Goal: Information Seeking & Learning: Learn about a topic

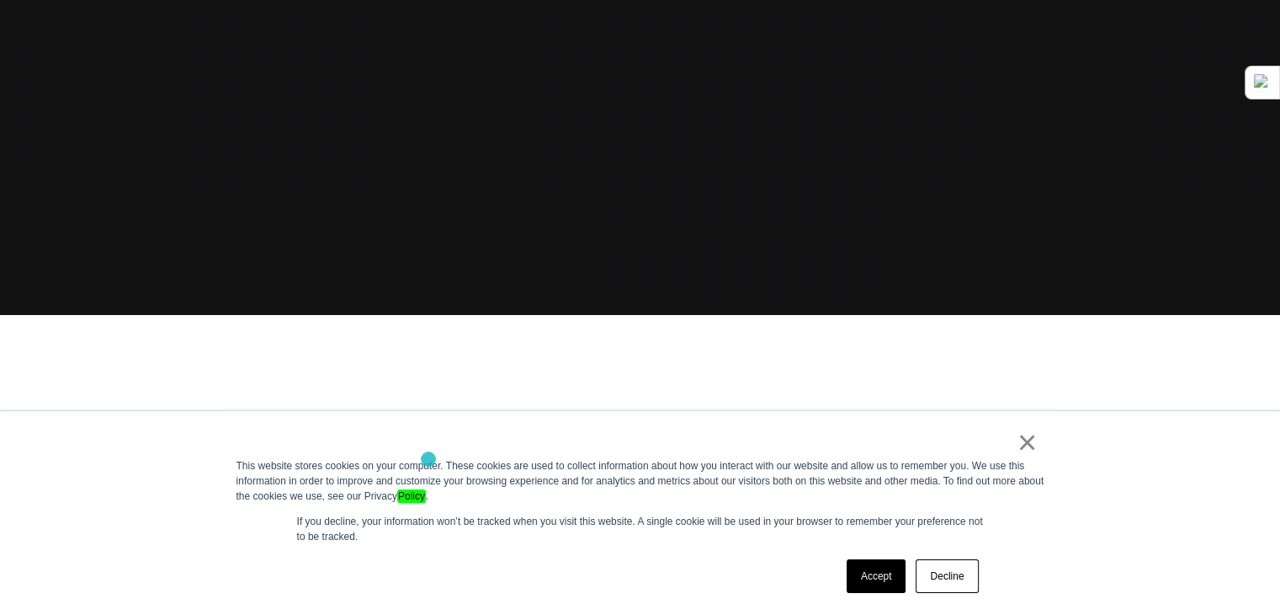
scroll to position [337, 0]
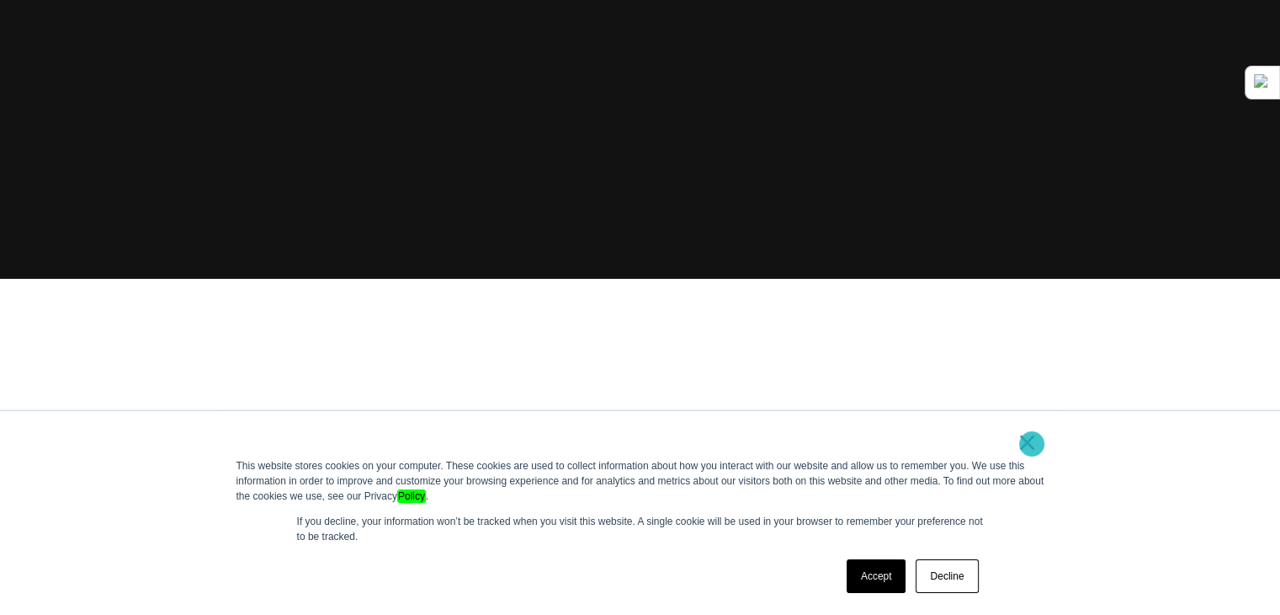
click at [1032, 444] on link "×" at bounding box center [1028, 441] width 20 height 15
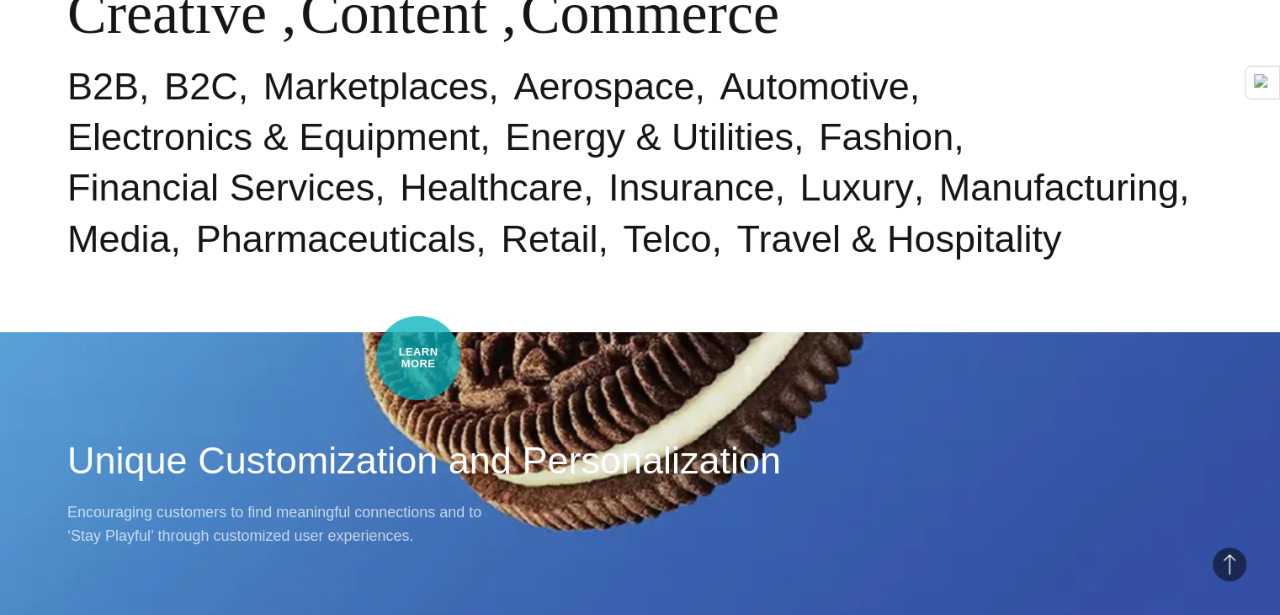
scroll to position [0, 0]
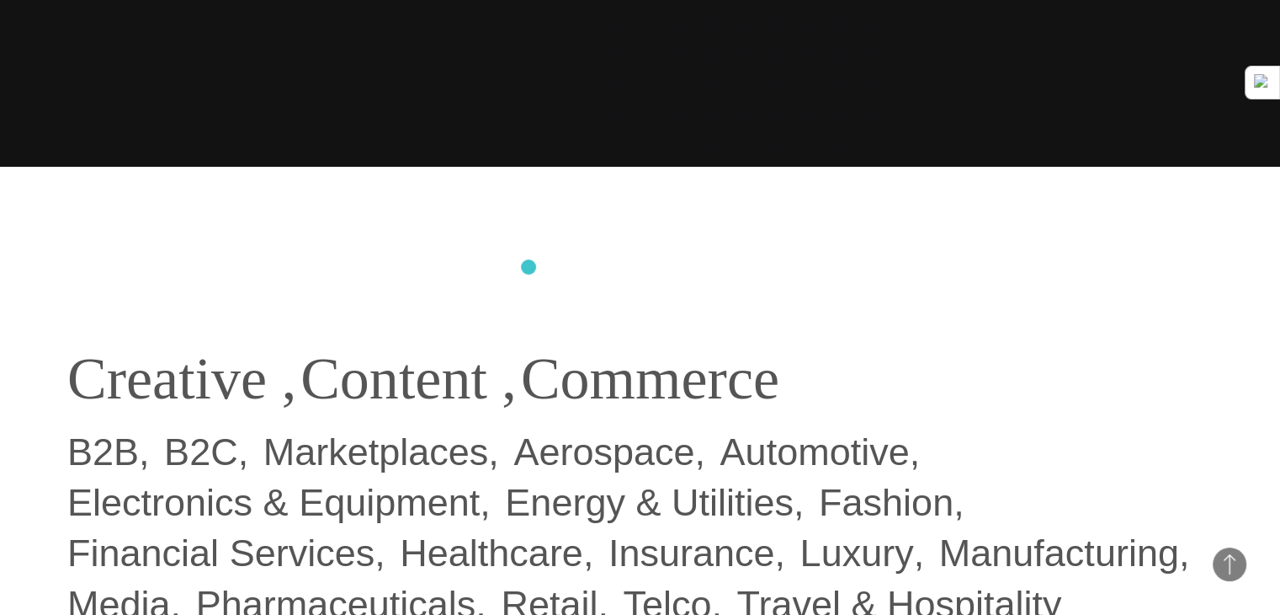
click at [530, 265] on div "Industries & Specialisms Creative , Content , Commerce B2B B2C Marketplaces Aer…" at bounding box center [640, 390] width 1280 height 615
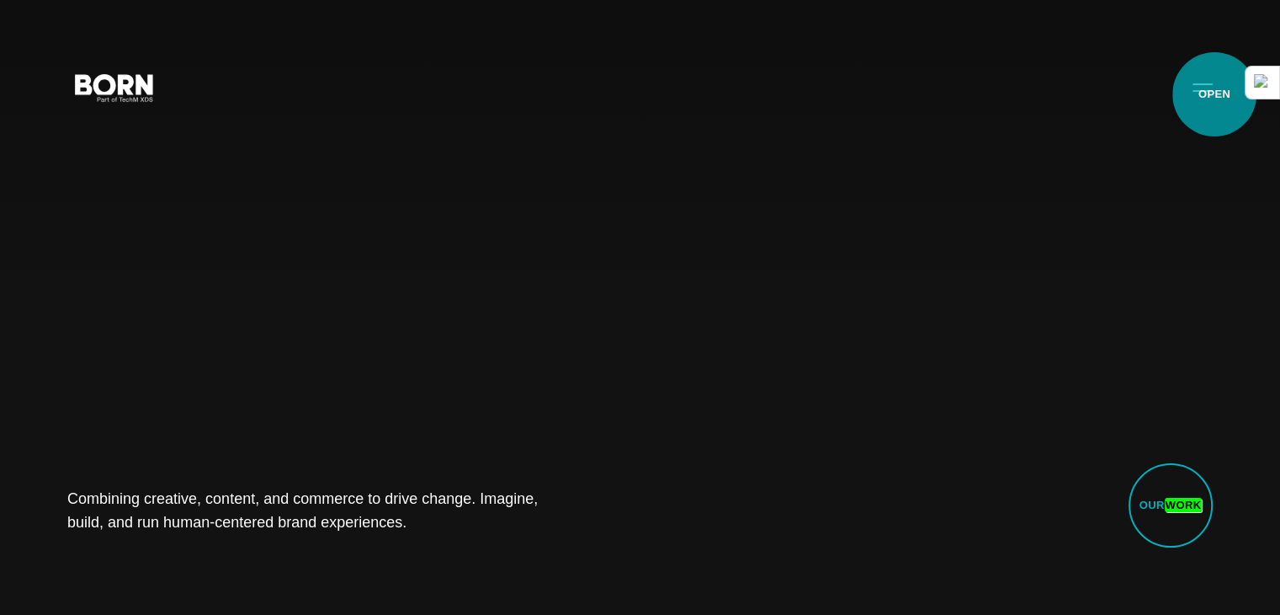
click at [1215, 94] on button "Primary Menu" at bounding box center [1203, 86] width 40 height 35
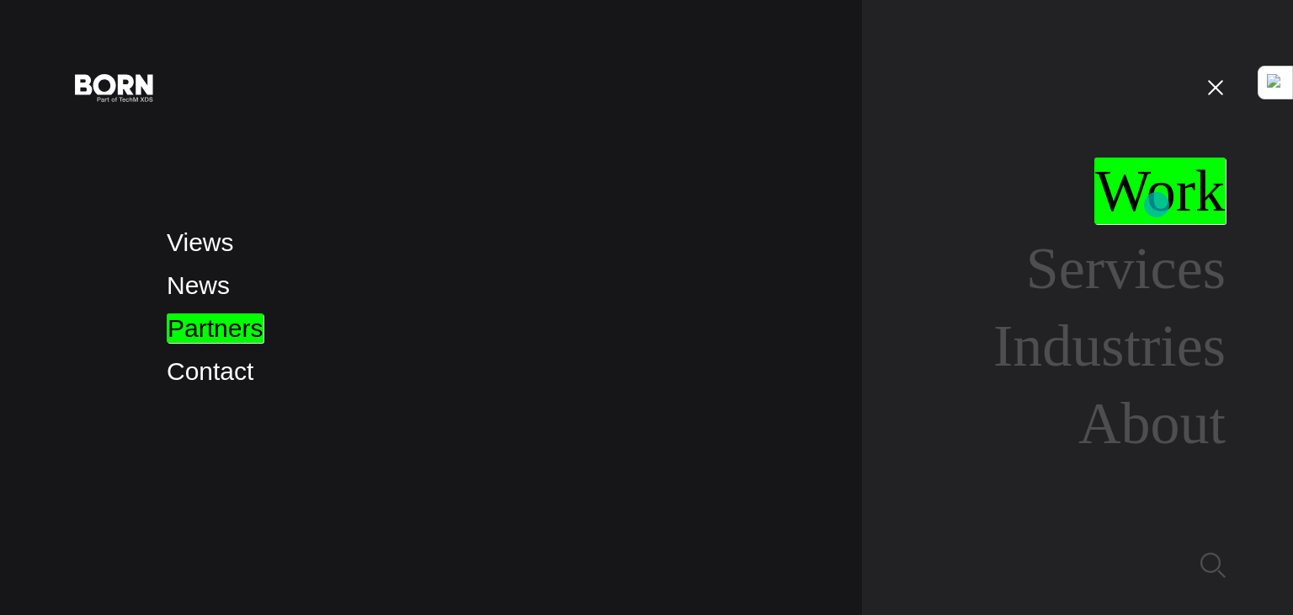
click at [1157, 205] on em "Work" at bounding box center [1159, 190] width 131 height 67
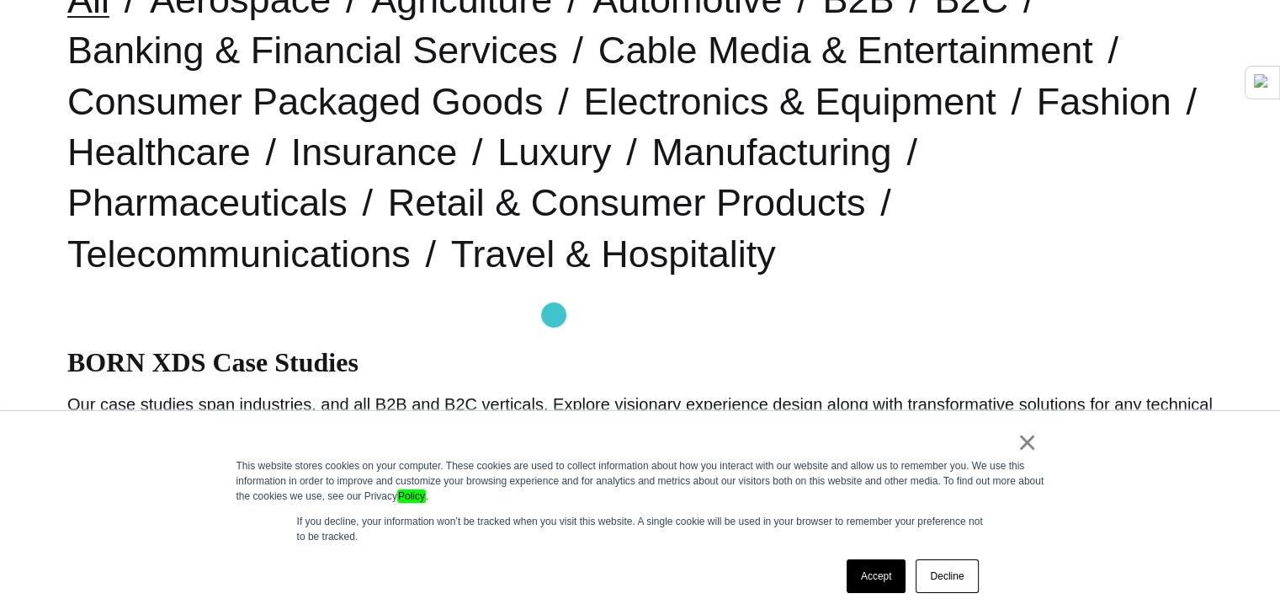
scroll to position [561, 0]
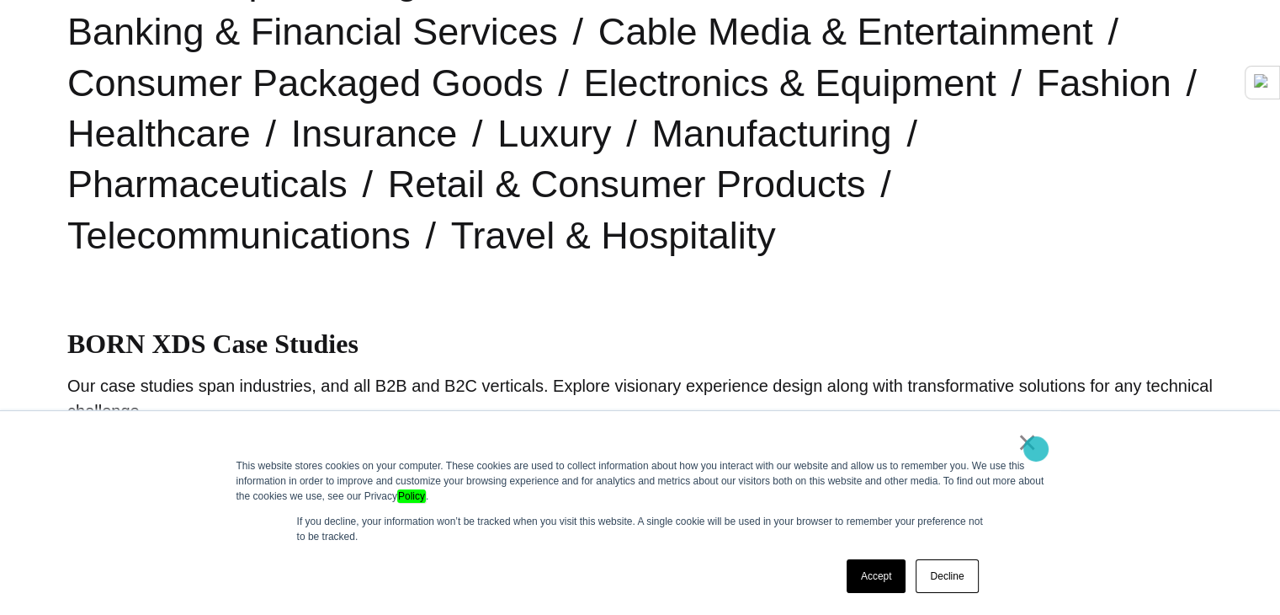
click at [1036, 449] on link "×" at bounding box center [1028, 441] width 20 height 15
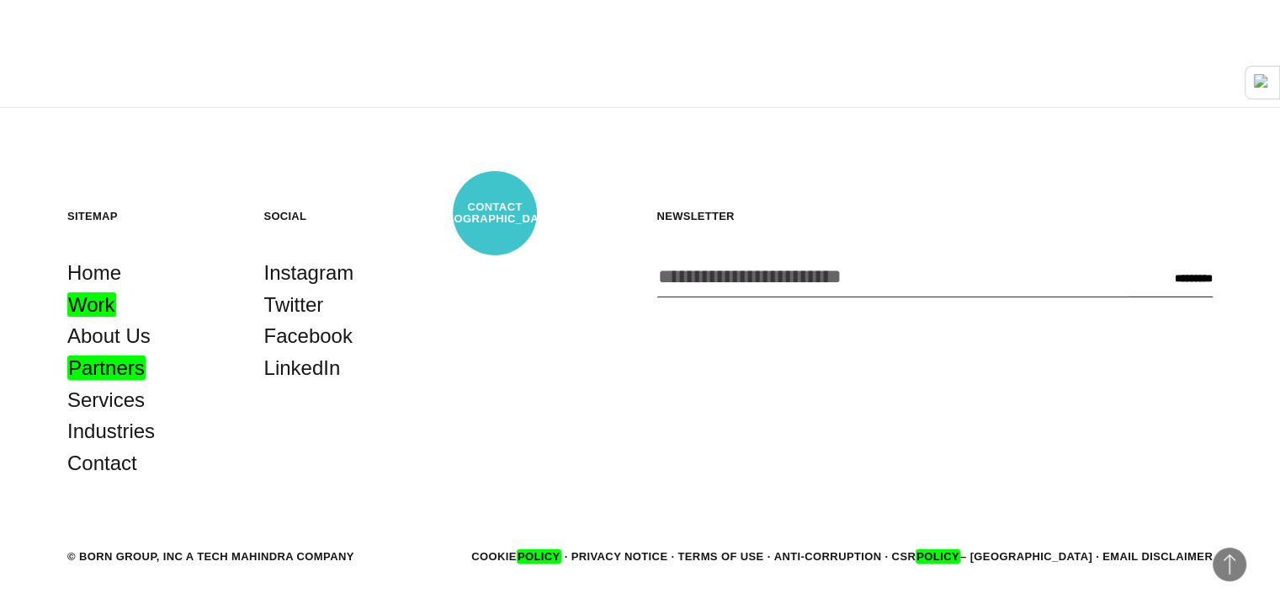
scroll to position [5327, 0]
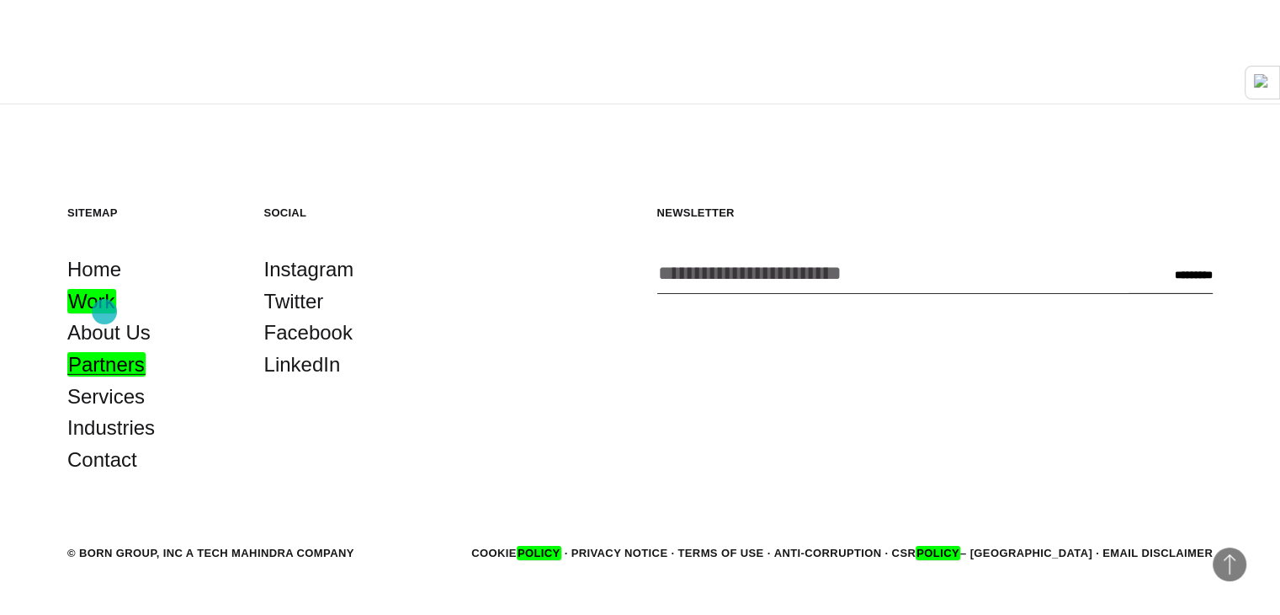
click at [104, 352] on em "Partners" at bounding box center [106, 364] width 78 height 24
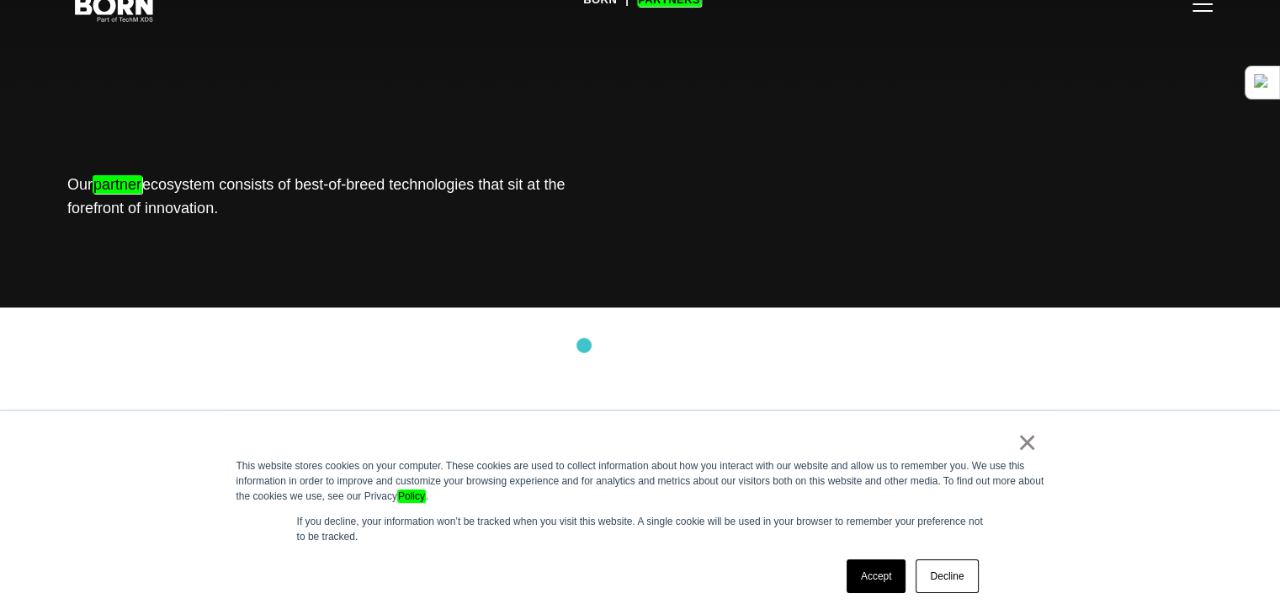
scroll to position [337, 0]
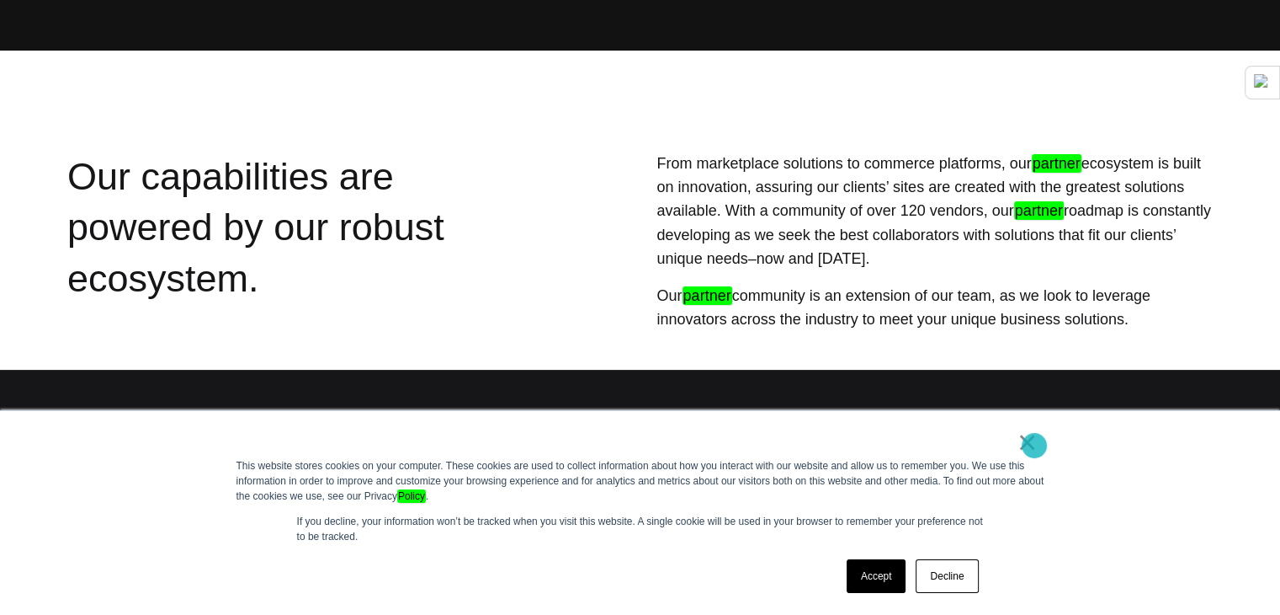
click at [1041, 442] on div "× This website stores cookies on your computer. These cookies are used to colle…" at bounding box center [641, 513] width 842 height 204
click at [1016, 437] on div "×" at bounding box center [637, 446] width 801 height 24
click at [1030, 445] on link "×" at bounding box center [1028, 441] width 20 height 15
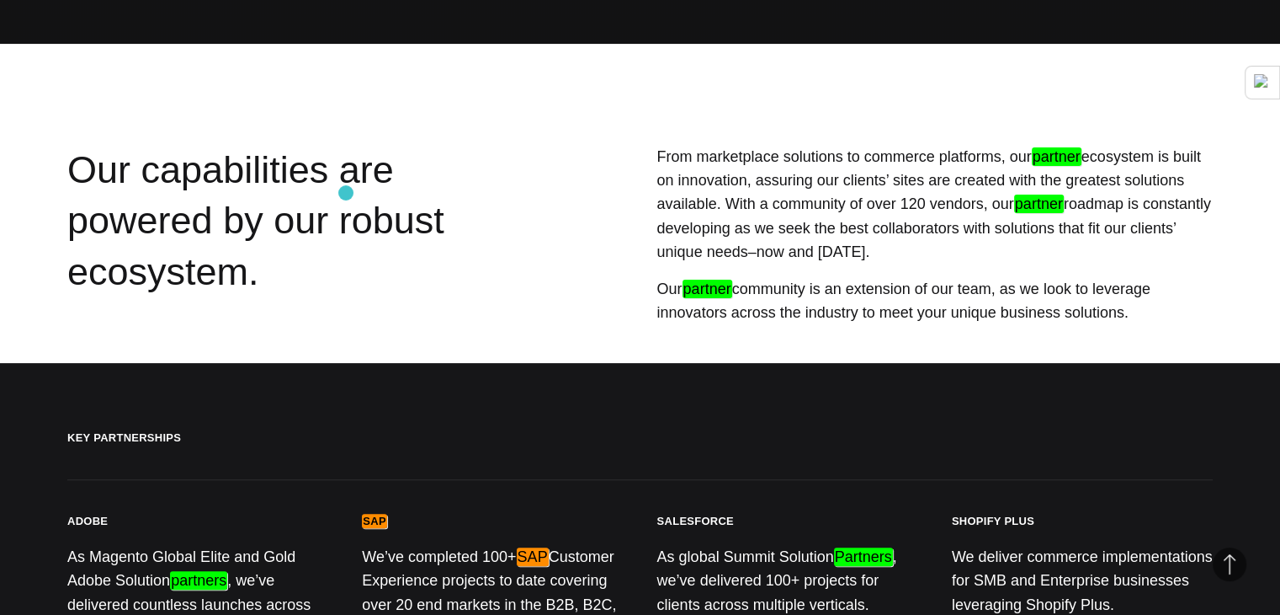
scroll to position [561, 0]
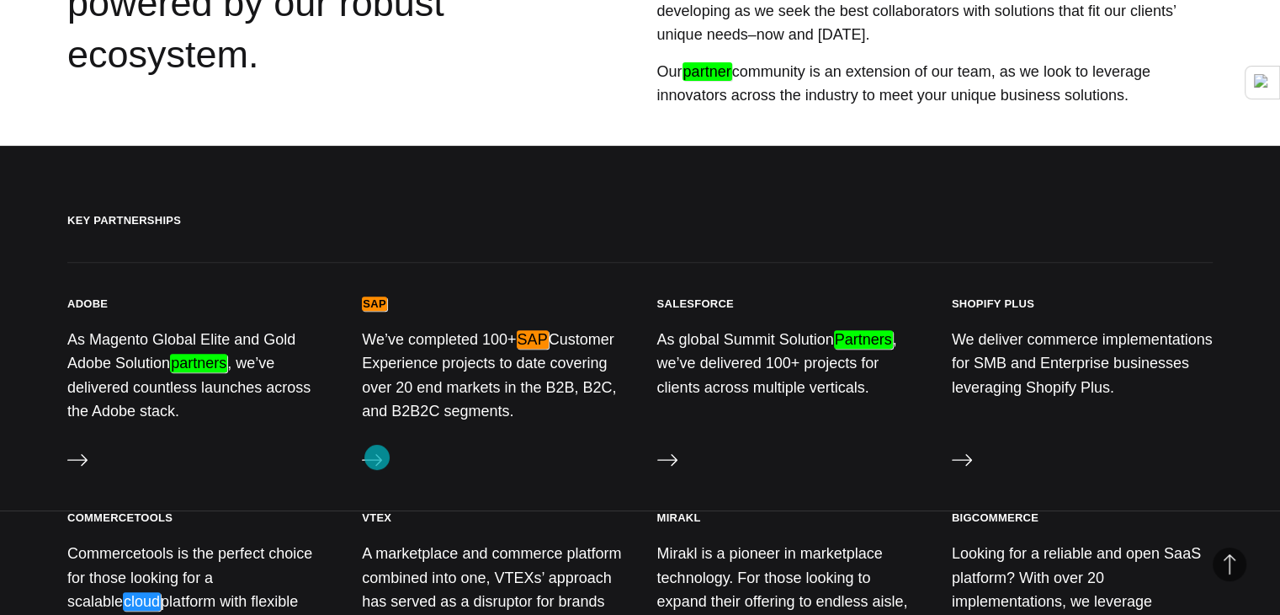
click at [377, 457] on icon at bounding box center [372, 460] width 20 height 20
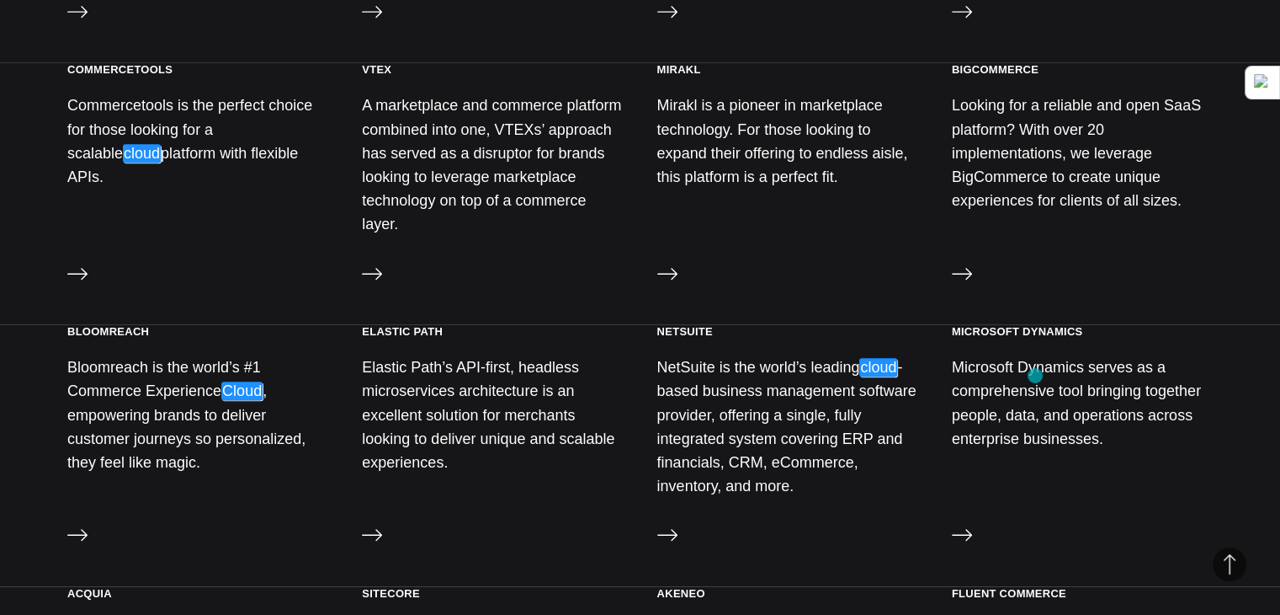
scroll to position [1010, 0]
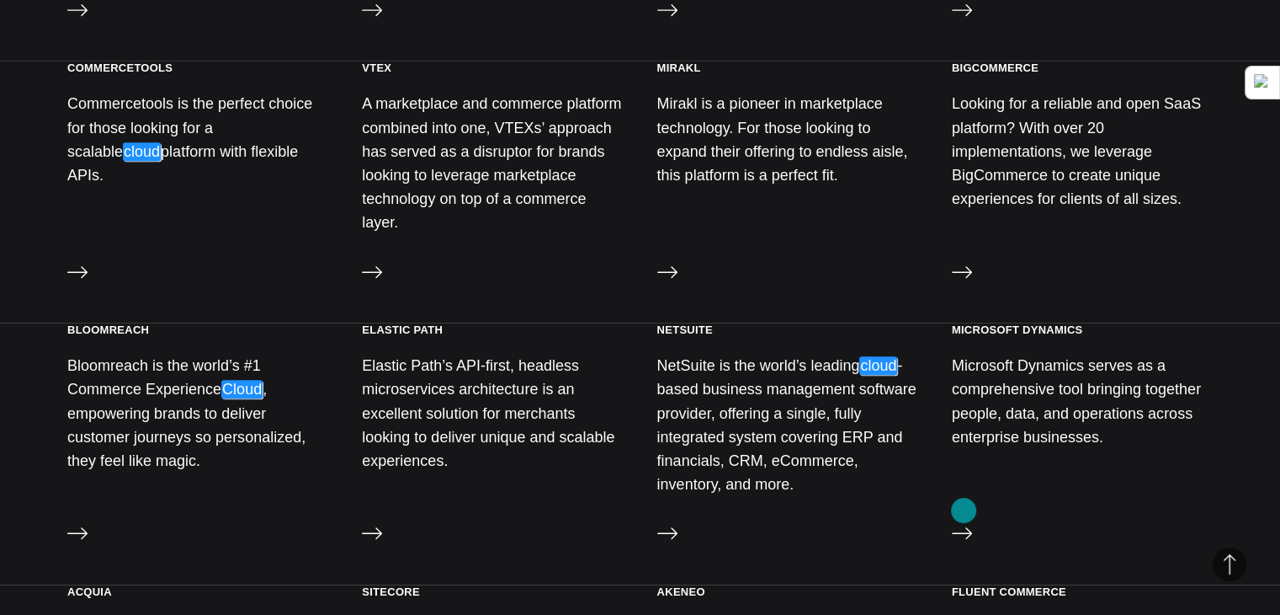
click at [964, 523] on icon at bounding box center [962, 533] width 20 height 20
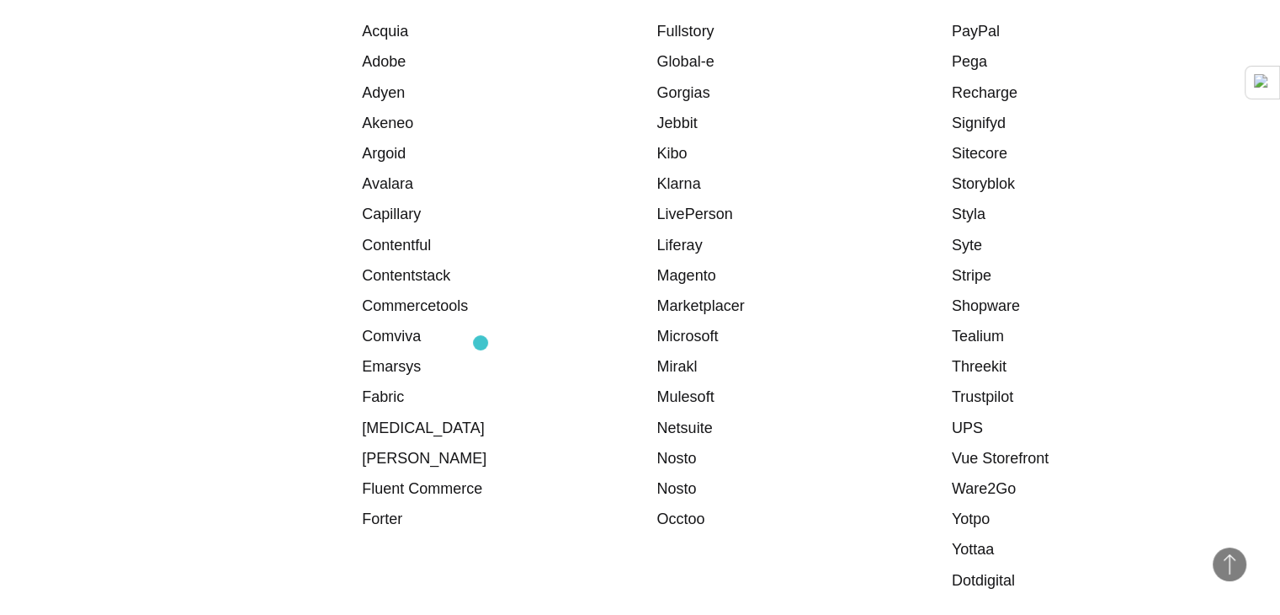
scroll to position [2348, 0]
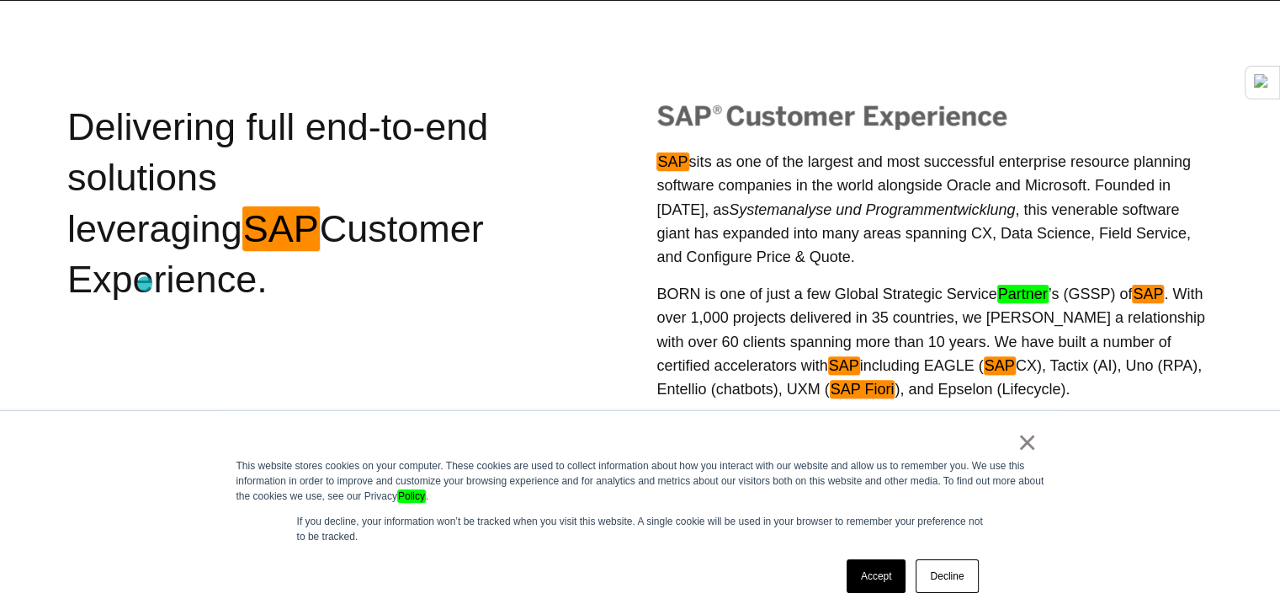
scroll to position [561, 0]
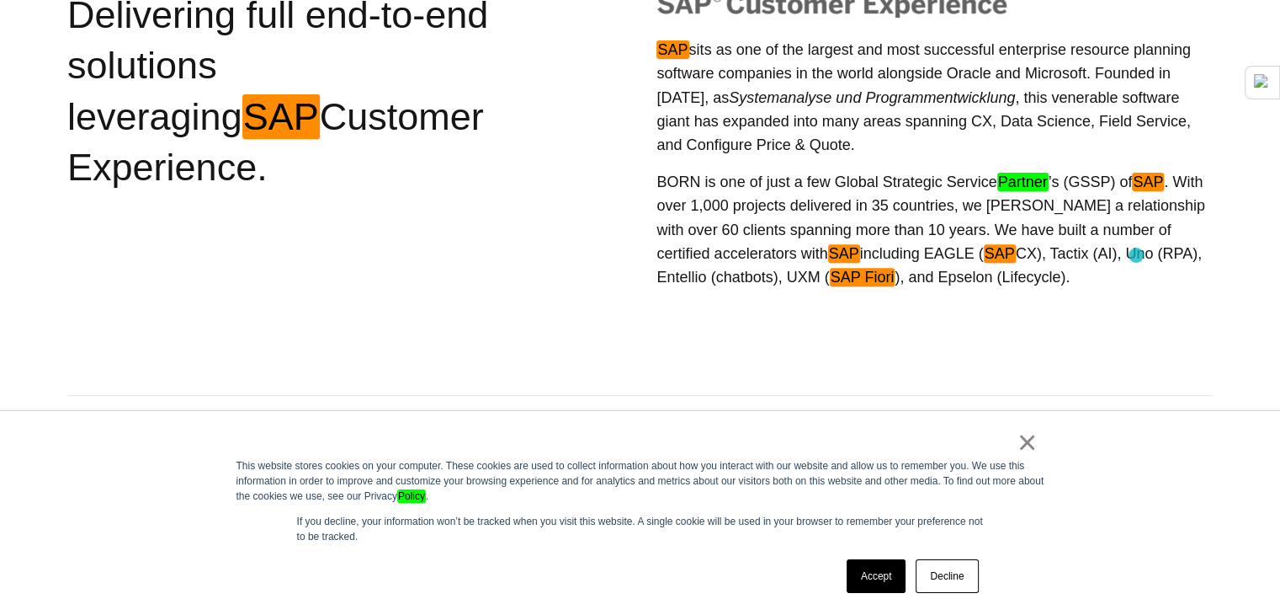
click at [896, 268] on em "SAP Fiori" at bounding box center [863, 277] width 66 height 19
drag, startPoint x: 1137, startPoint y: 255, endPoint x: 1158, endPoint y: 256, distance: 21.1
click at [896, 268] on em "SAP Fiori" at bounding box center [863, 277] width 66 height 19
copy em "SAP Fiori"
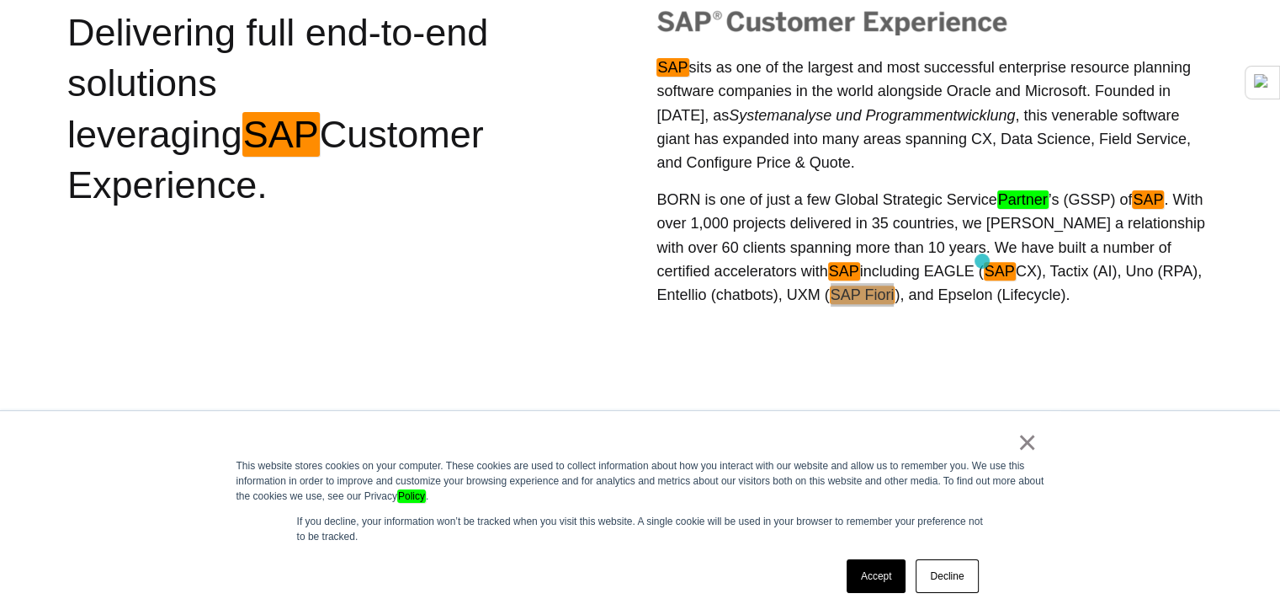
scroll to position [674, 0]
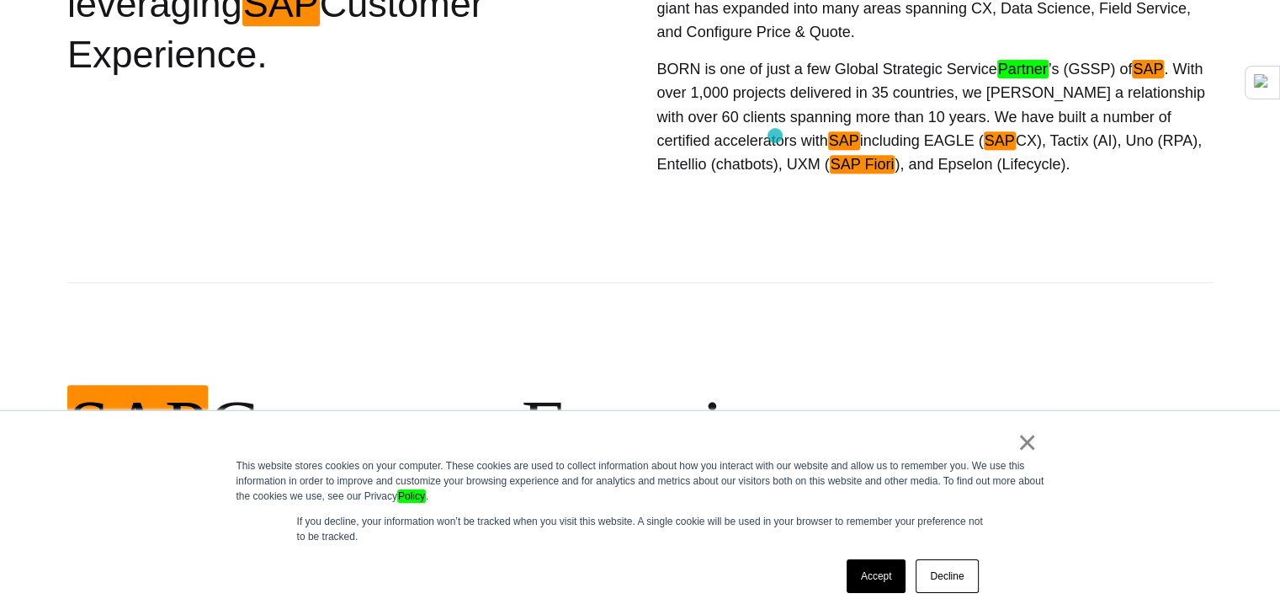
click at [984, 136] on em "SAP" at bounding box center [1000, 140] width 32 height 19
copy p "SAP CX"
drag, startPoint x: 775, startPoint y: 136, endPoint x: 798, endPoint y: 144, distance: 24.2
click at [798, 144] on p "BORN is one of just a few Global Strategic Service Partner ’s (GSSP) of SAP . W…" at bounding box center [935, 116] width 556 height 119
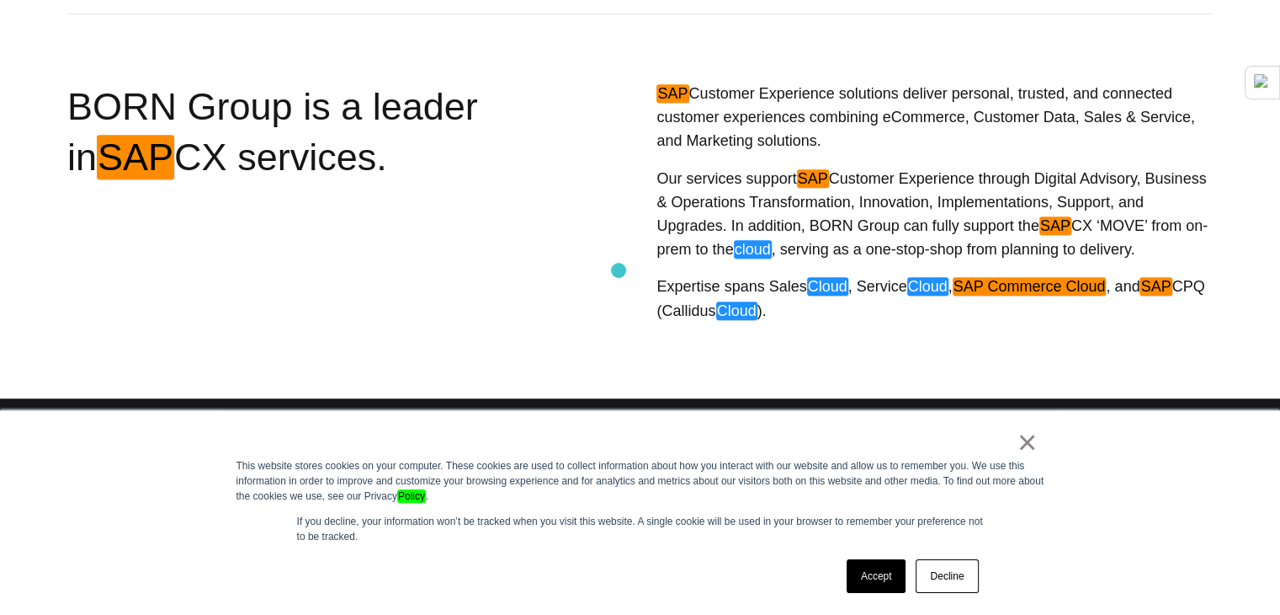
scroll to position [1234, 0]
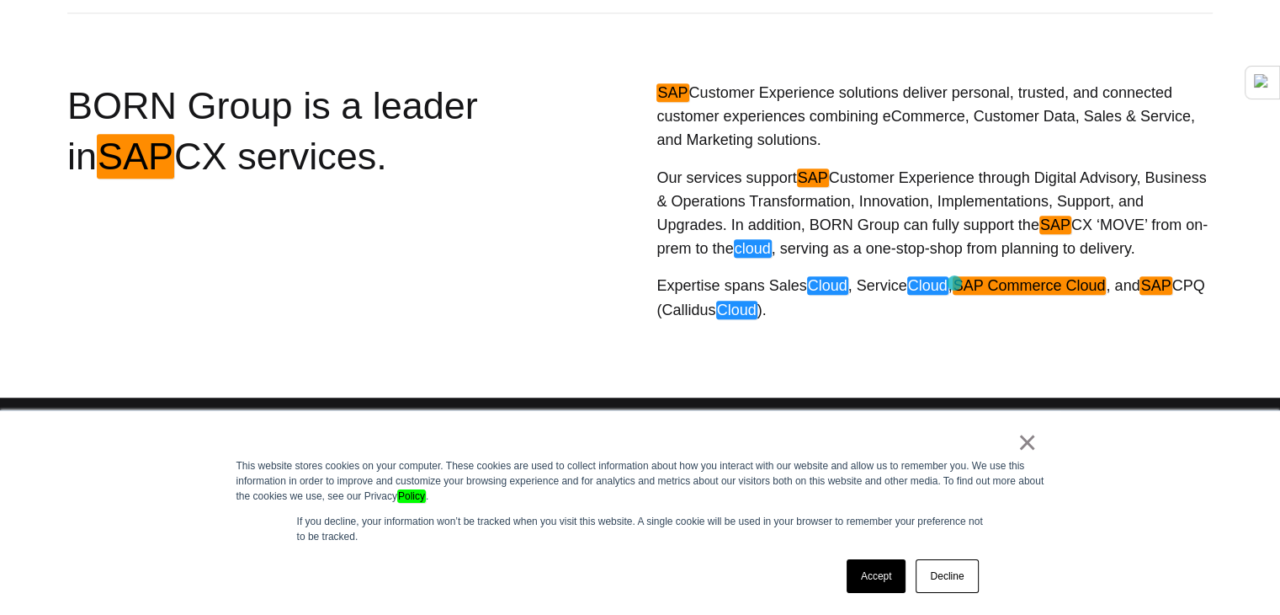
click at [955, 283] on em "SAP Commerce Cloud" at bounding box center [1030, 285] width 154 height 19
drag, startPoint x: 955, startPoint y: 283, endPoint x: 1048, endPoint y: 287, distance: 93.5
click at [1048, 287] on em "SAP Commerce Cloud" at bounding box center [1030, 285] width 154 height 19
click at [1140, 284] on em "SAP" at bounding box center [1156, 285] width 32 height 19
drag, startPoint x: 1135, startPoint y: 284, endPoint x: 1153, endPoint y: 285, distance: 18.6
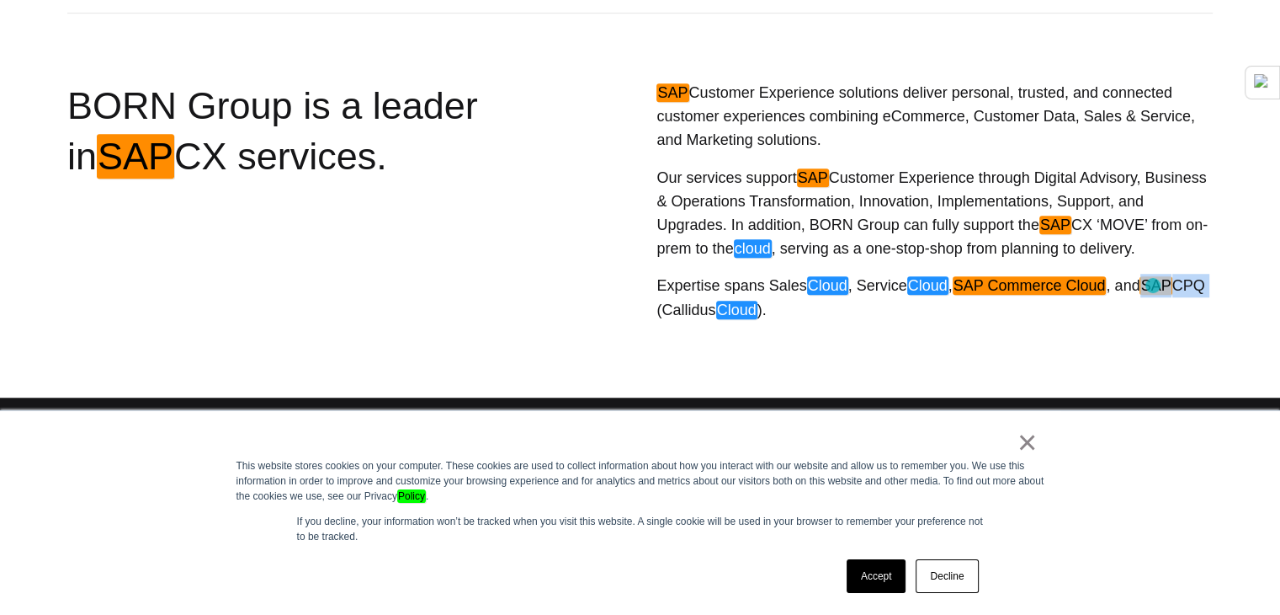
click at [1153, 285] on p "Expertise spans Sales Cloud , Service Cloud , SAP Commerce Cloud , and SAP CPQ …" at bounding box center [935, 297] width 556 height 47
click at [957, 292] on em "SAP Commerce Cloud" at bounding box center [1030, 285] width 154 height 19
drag, startPoint x: 957, startPoint y: 292, endPoint x: 1045, endPoint y: 288, distance: 87.7
click at [1045, 288] on em "SAP Commerce Cloud" at bounding box center [1030, 285] width 154 height 19
click at [1118, 327] on div "SAP Customer Experience solutions deliver personal, trusted, and connected cust…" at bounding box center [886, 226] width 654 height 291
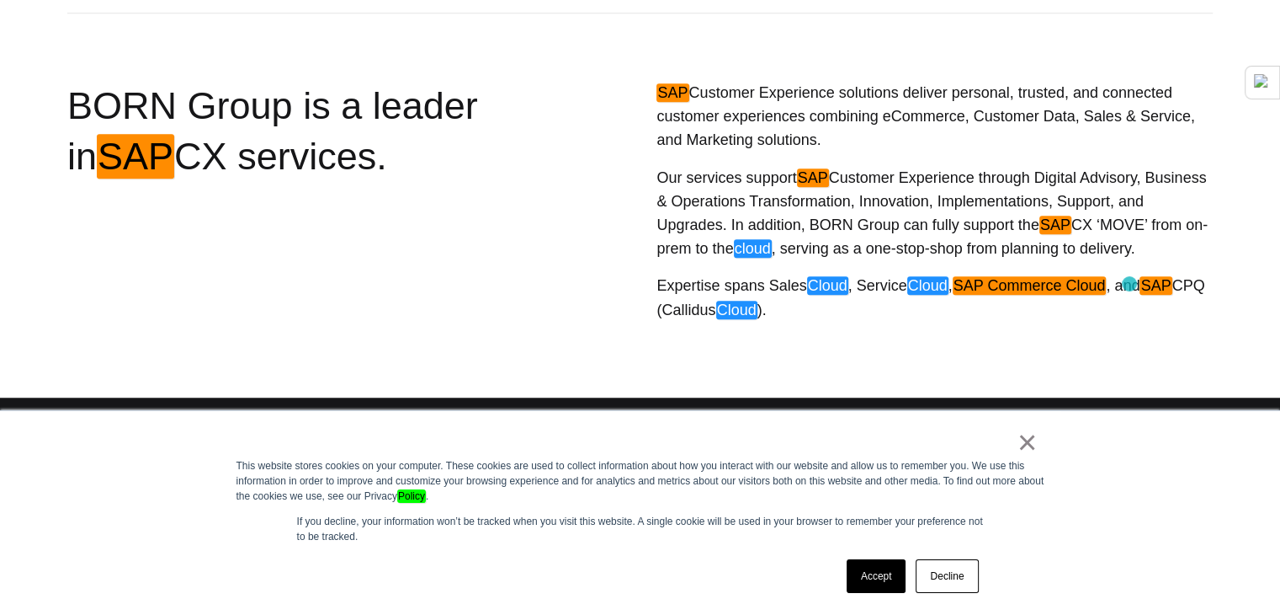
click at [1140, 284] on em "SAP" at bounding box center [1156, 285] width 32 height 19
drag, startPoint x: 1130, startPoint y: 284, endPoint x: 1148, endPoint y: 287, distance: 18.8
click at [1148, 287] on p "Expertise spans Sales Cloud , Service Cloud , SAP Commerce Cloud , and SAP CPQ …" at bounding box center [935, 297] width 556 height 47
copy p "SAP CPQ"
click at [1040, 228] on em "SAP" at bounding box center [1056, 225] width 32 height 19
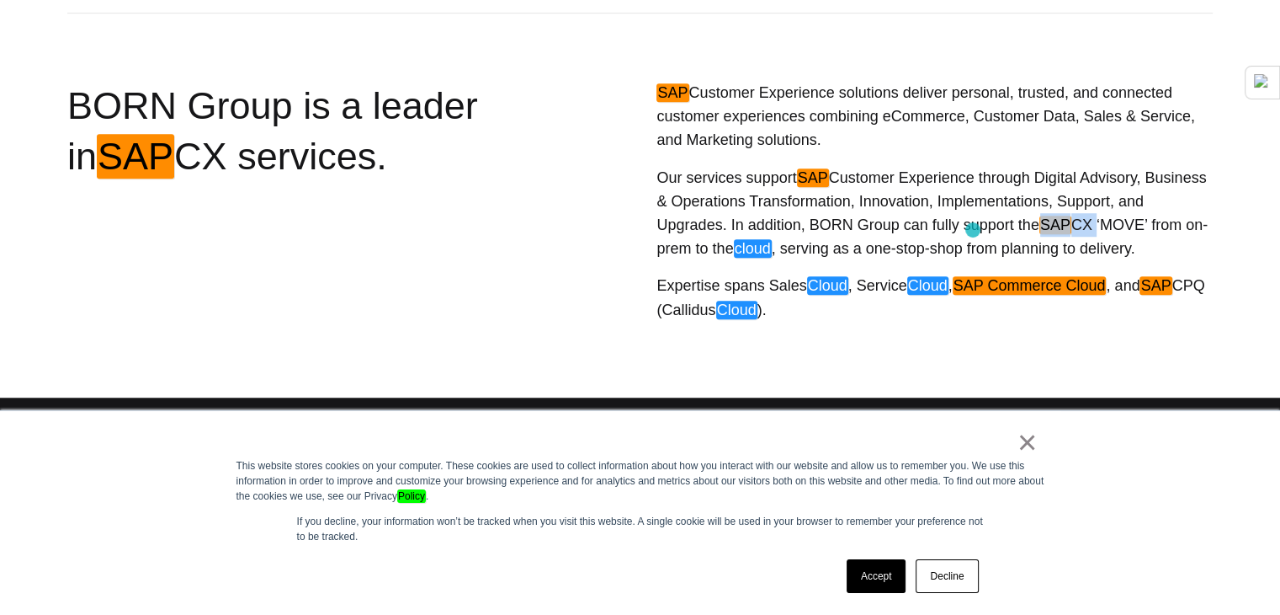
drag, startPoint x: 953, startPoint y: 228, endPoint x: 973, endPoint y: 230, distance: 20.3
click at [973, 230] on p "Our services support SAP Customer Experience through Digital Advisory, Business…" at bounding box center [935, 213] width 556 height 95
copy p "SAP CX"
click at [1142, 292] on p "Expertise spans Sales Cloud , Service Cloud , SAP Commerce Cloud , and SAP CPQ …" at bounding box center [935, 297] width 556 height 47
click at [1140, 280] on em "SAP" at bounding box center [1156, 285] width 32 height 19
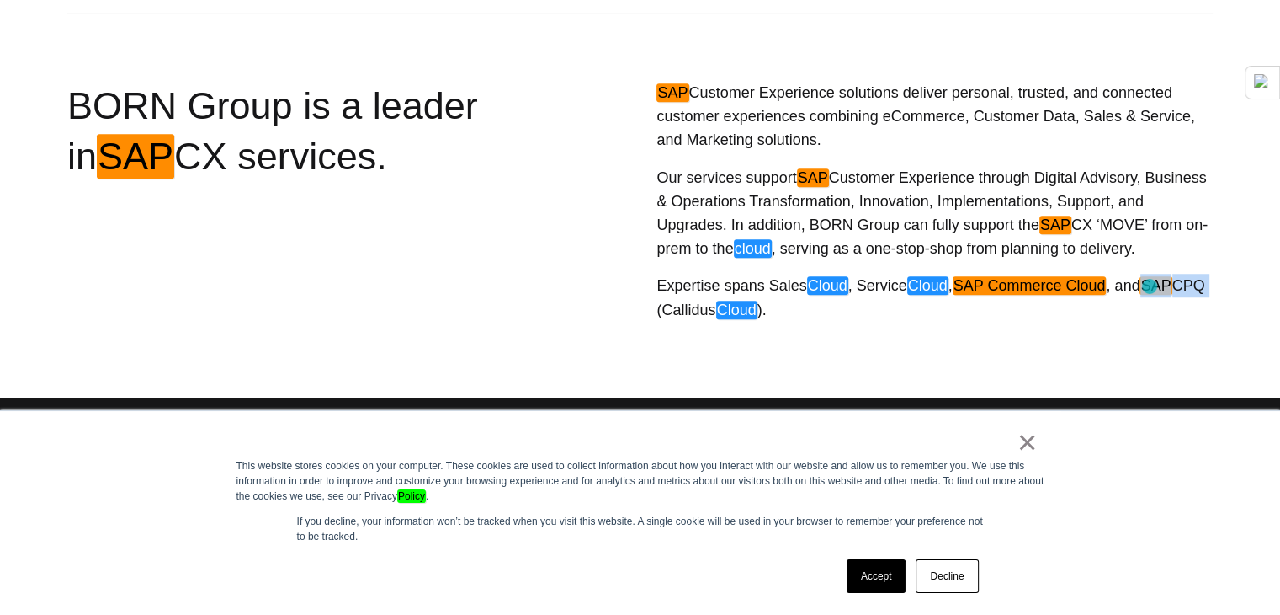
drag, startPoint x: 1122, startPoint y: 280, endPoint x: 1150, endPoint y: 286, distance: 28.4
click at [1150, 286] on p "Expertise spans Sales Cloud , Service Cloud , SAP Commerce Cloud , and SAP CPQ …" at bounding box center [935, 297] width 556 height 47
copy p "SAP CPQ"
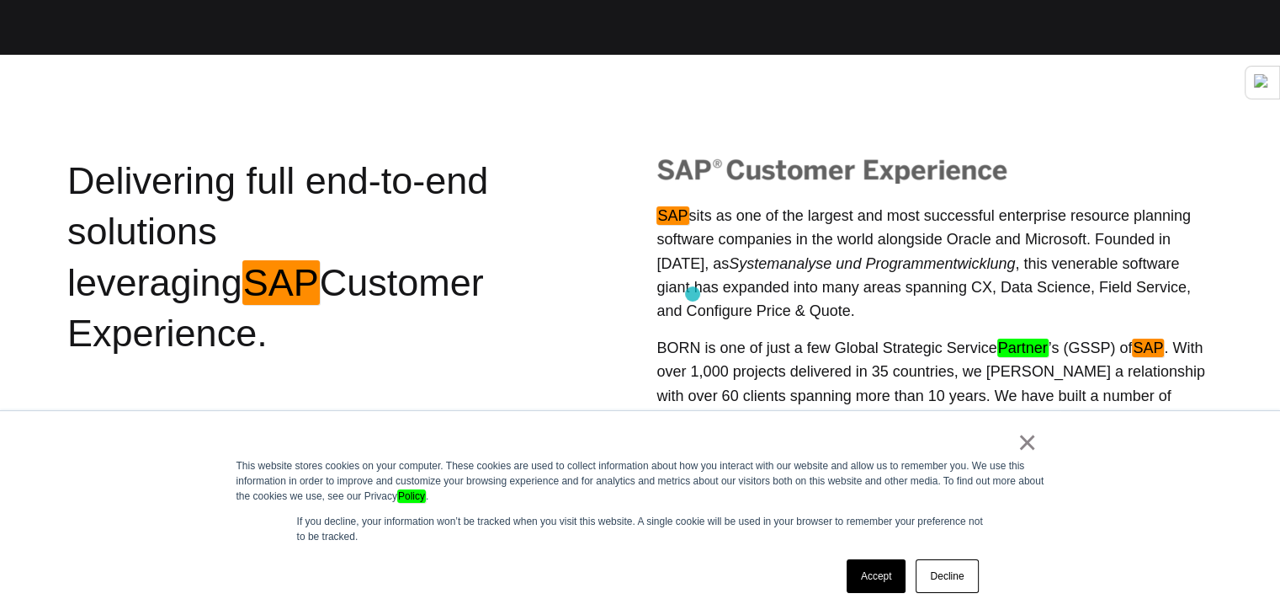
scroll to position [337, 0]
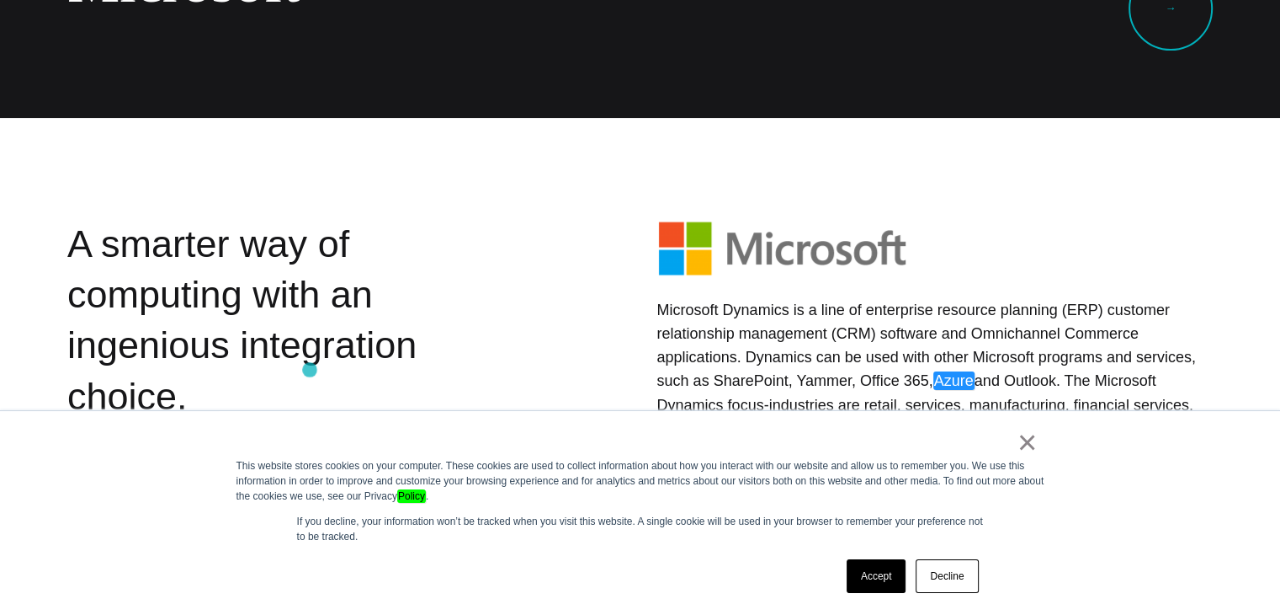
scroll to position [337, 0]
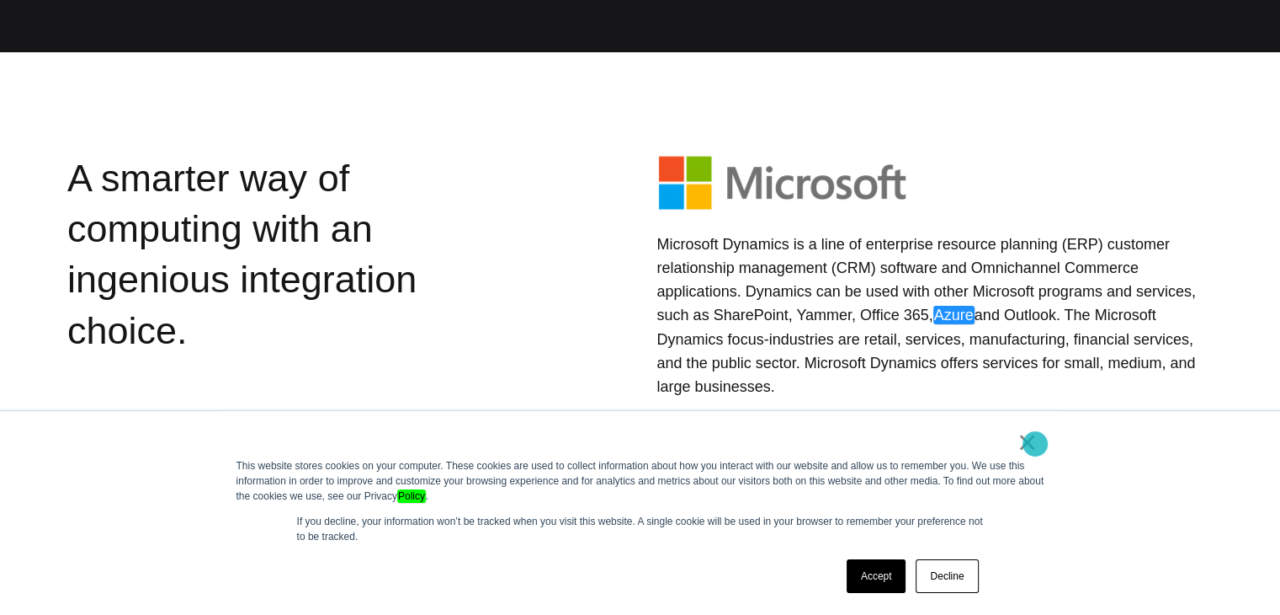
click at [1037, 444] on link "×" at bounding box center [1028, 441] width 20 height 15
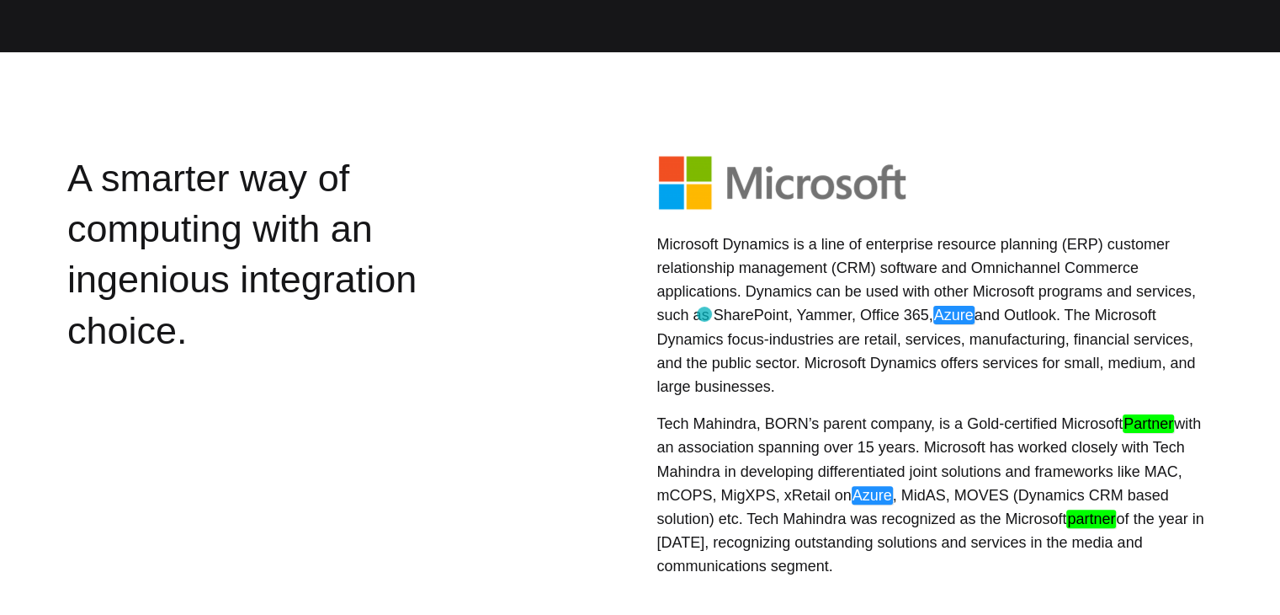
click at [934, 314] on em "Azure" at bounding box center [954, 315] width 41 height 19
copy em "Azure"
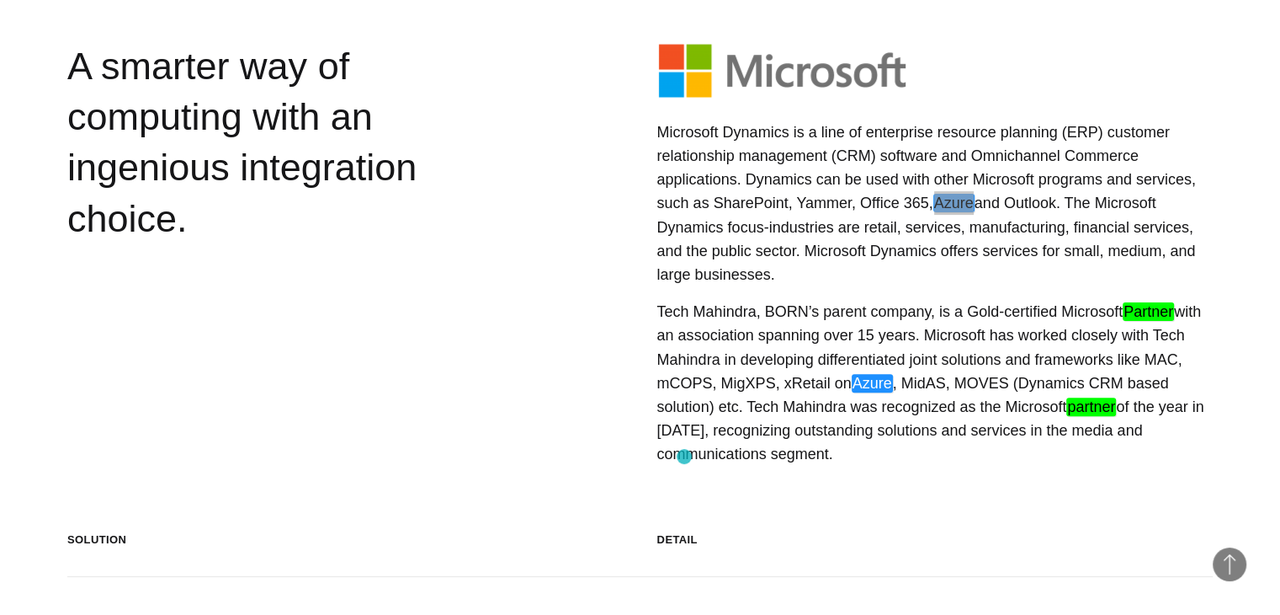
scroll to position [0, 0]
click at [382, 323] on div "A smarter way of computing with an ingenious integration choice." at bounding box center [296, 256] width 458 height 430
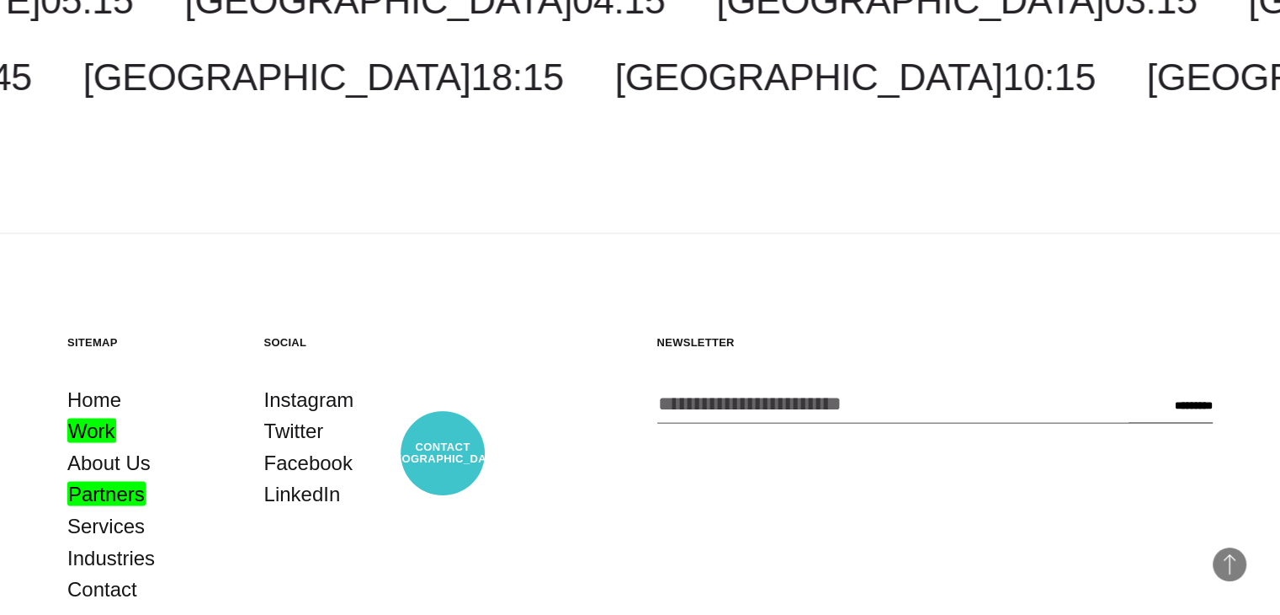
scroll to position [2987, 0]
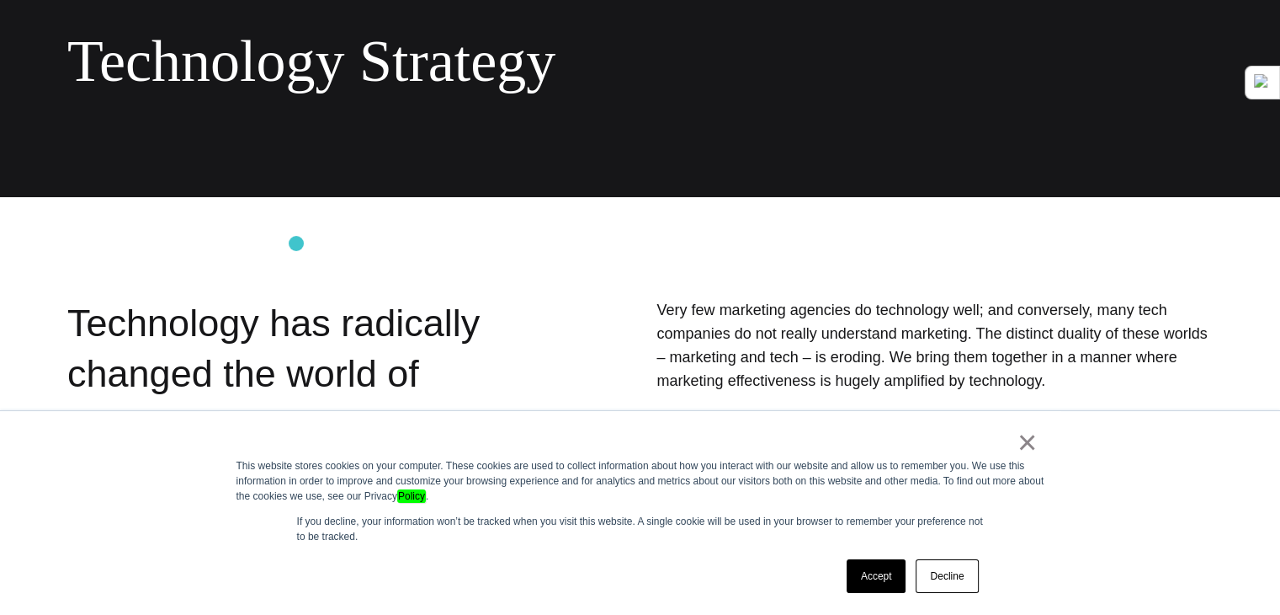
scroll to position [224, 0]
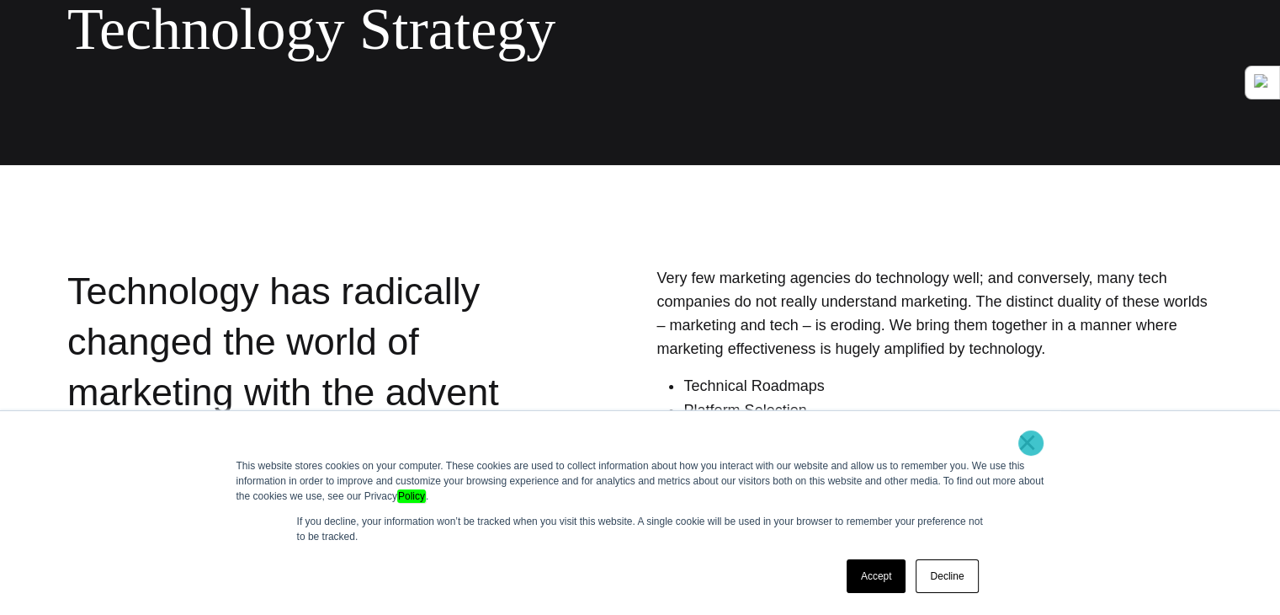
click at [1032, 443] on link "×" at bounding box center [1028, 441] width 20 height 15
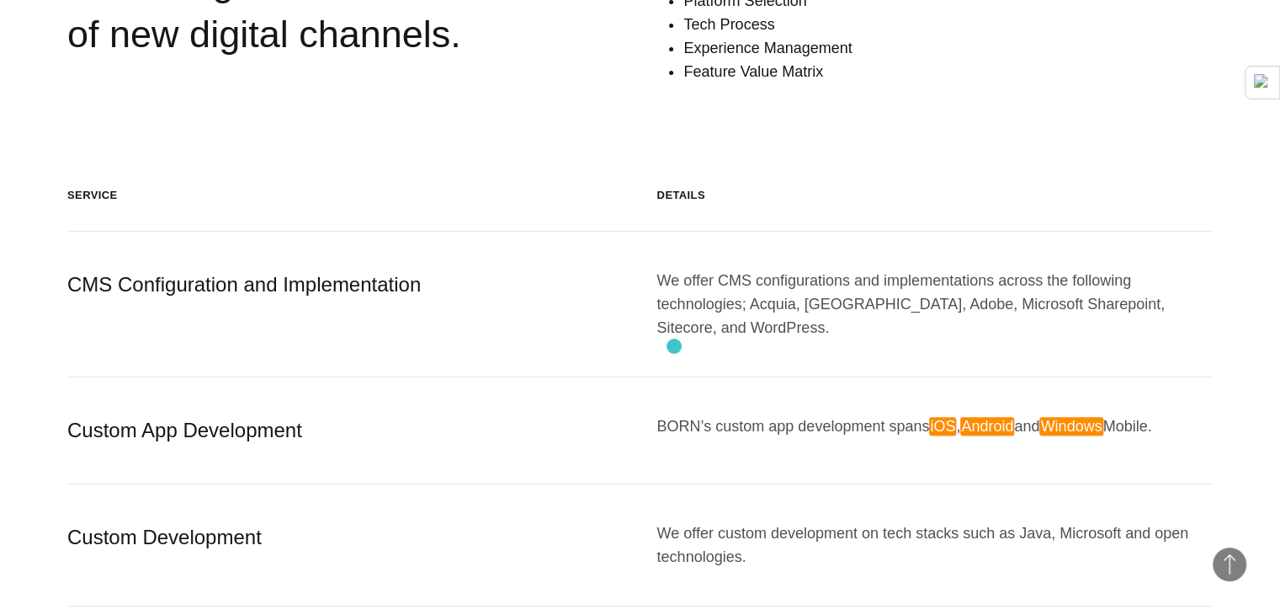
scroll to position [674, 0]
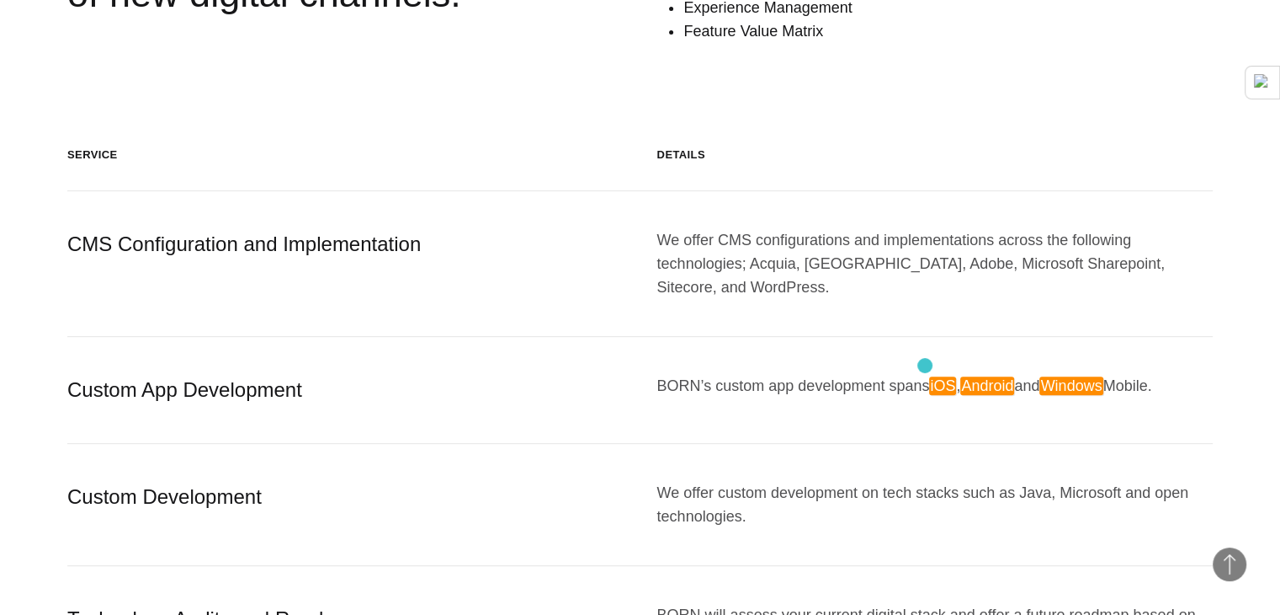
click at [929, 376] on em "iOS" at bounding box center [942, 385] width 27 height 19
copy em "iOS"
click at [973, 374] on div "BORN’s custom app development spans iOS , Android and Windows Mobile." at bounding box center [936, 390] width 556 height 32
click at [979, 376] on em "Android" at bounding box center [988, 385] width 54 height 19
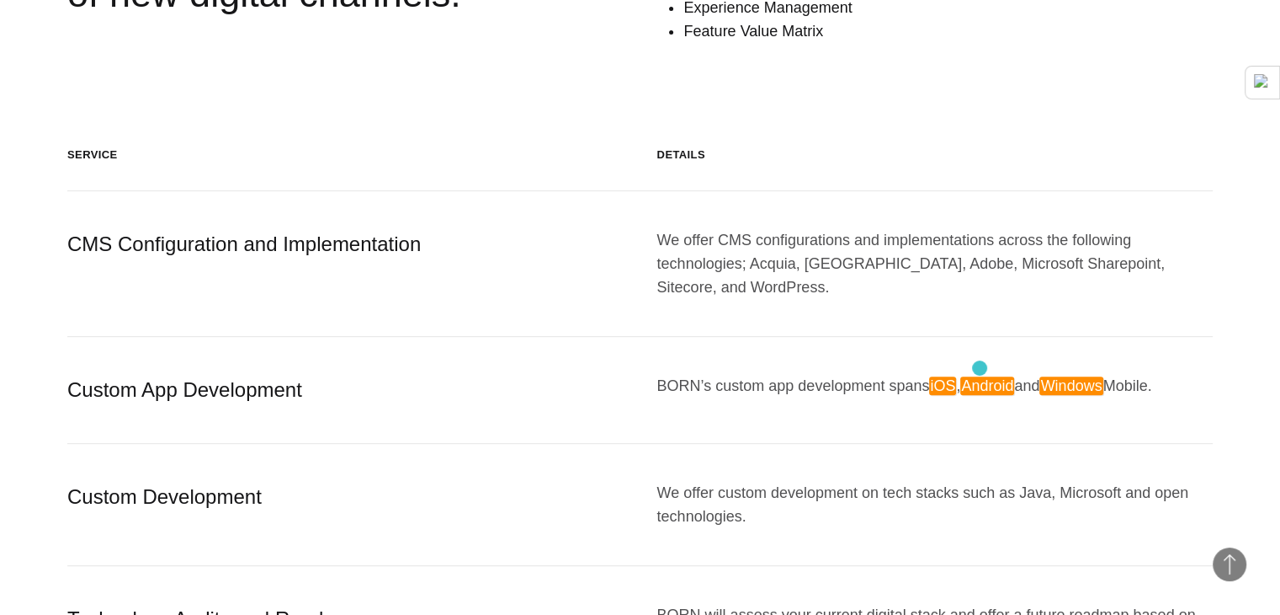
click at [980, 376] on em "Android" at bounding box center [988, 385] width 54 height 19
click at [978, 376] on em "Android" at bounding box center [988, 385] width 54 height 19
copy div "Android"
copy em "Android"
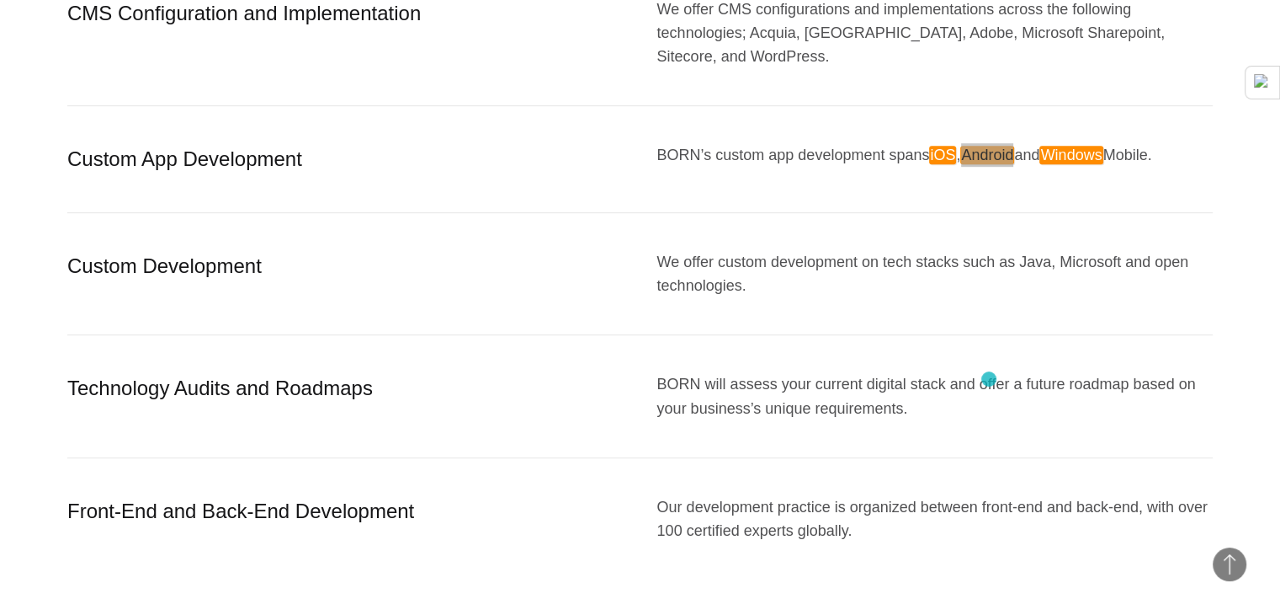
scroll to position [683, 0]
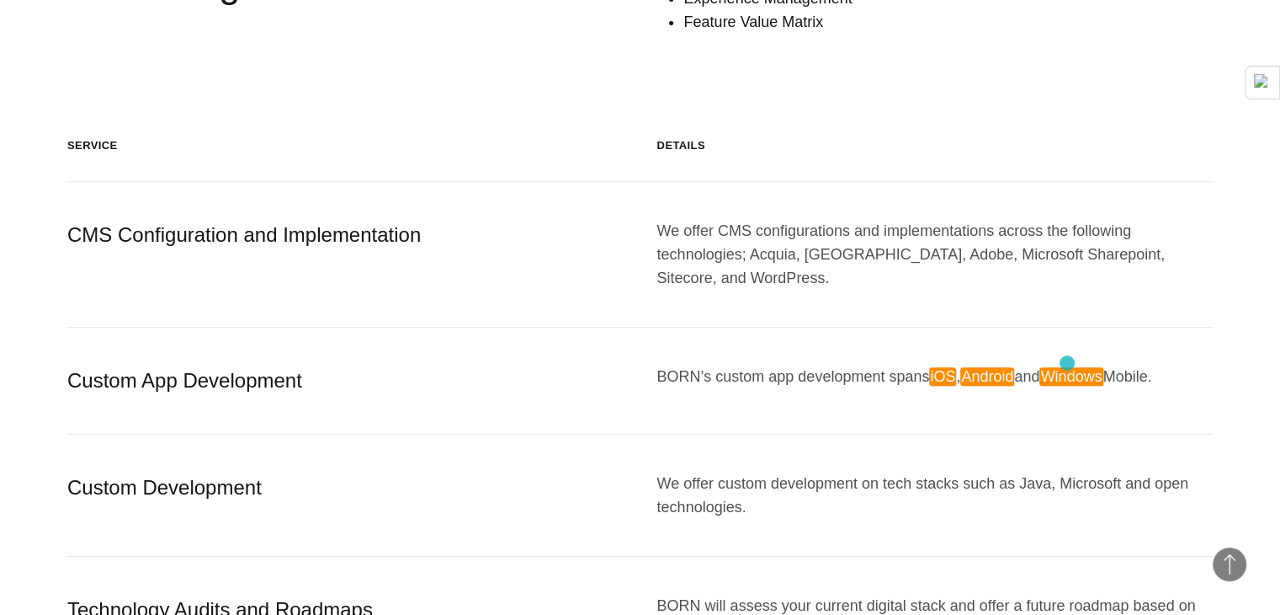
click at [1068, 365] on div "BORN’s custom app development spans iOS , Android and Windows Mobile." at bounding box center [936, 381] width 556 height 32
copy div "Windows"
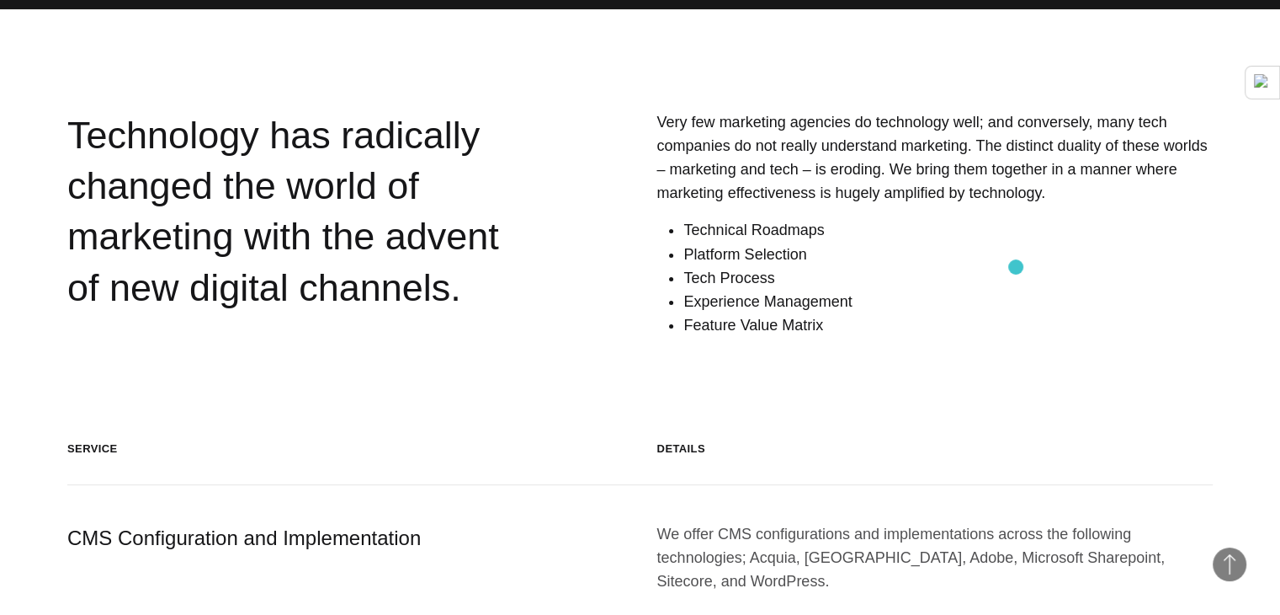
scroll to position [346, 0]
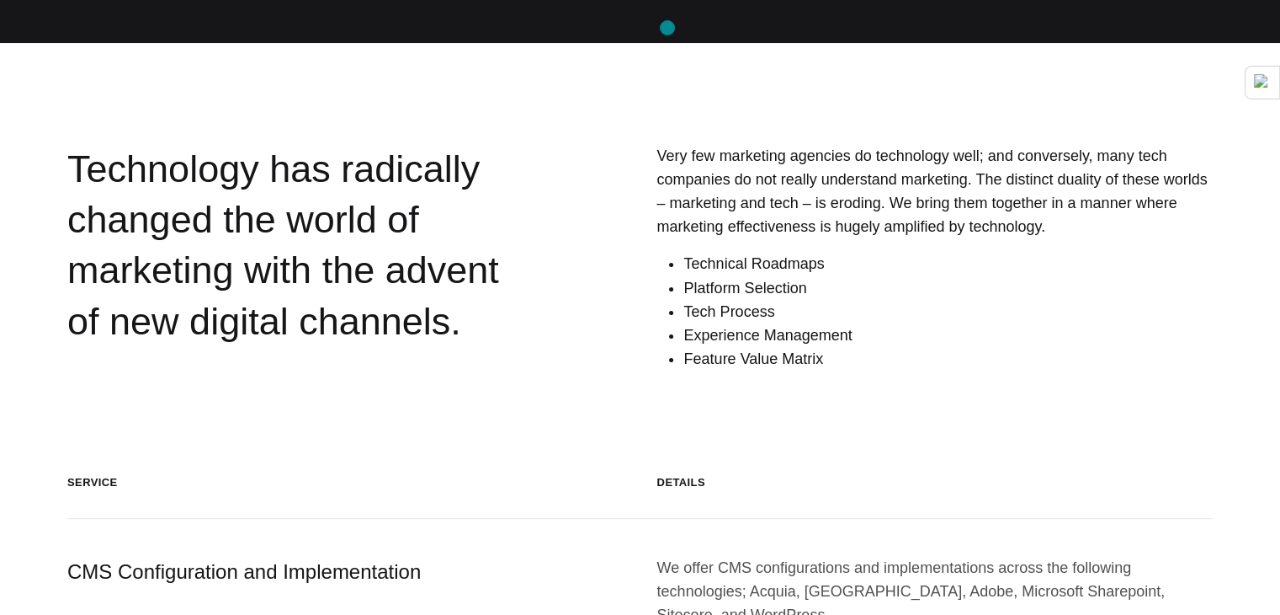
drag, startPoint x: 668, startPoint y: 28, endPoint x: 684, endPoint y: 1, distance: 31.3
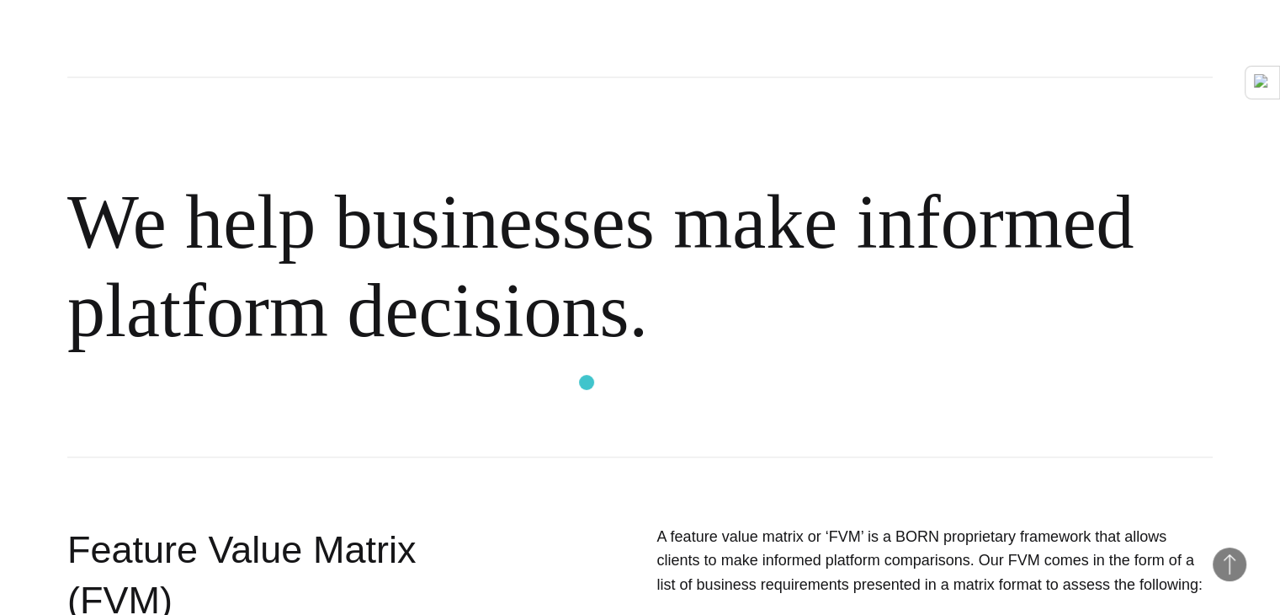
scroll to position [1917, 0]
